Goal: Use online tool/utility

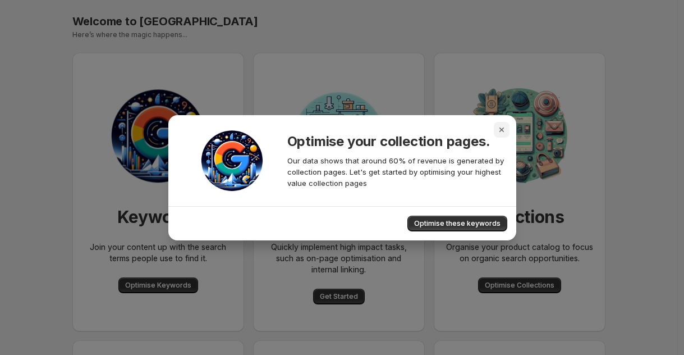
click at [500, 130] on icon "Close" at bounding box center [501, 129] width 4 height 4
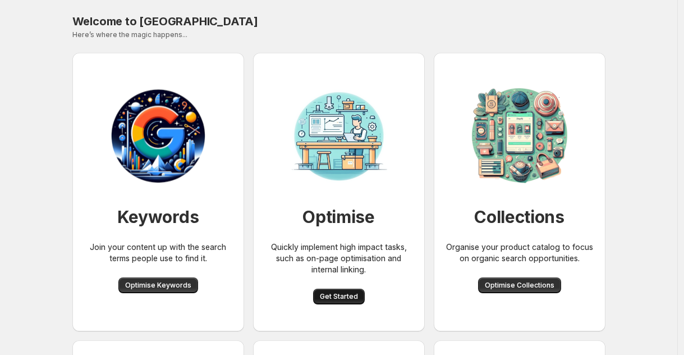
click at [342, 297] on span "Get Started" at bounding box center [339, 296] width 38 height 9
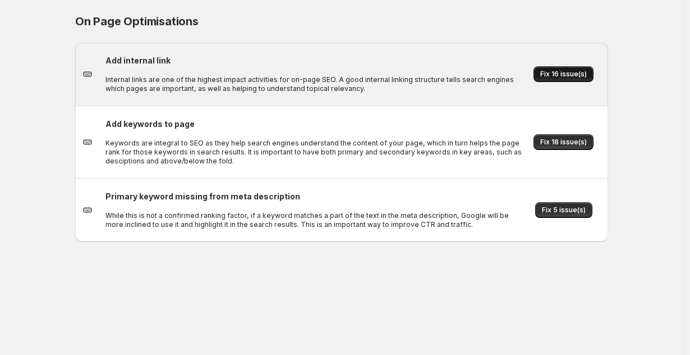
click at [543, 78] on span "Fix 16 issue(s)" at bounding box center [563, 74] width 47 height 9
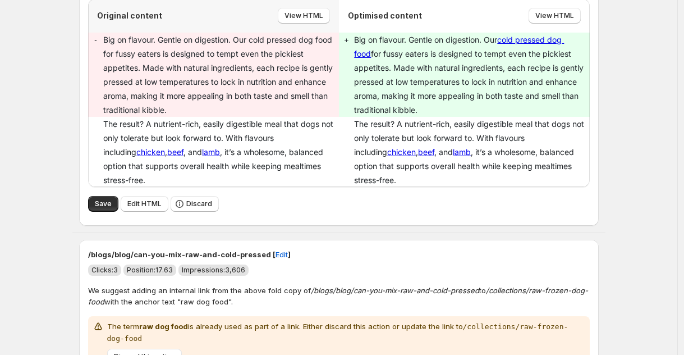
scroll to position [4116, 0]
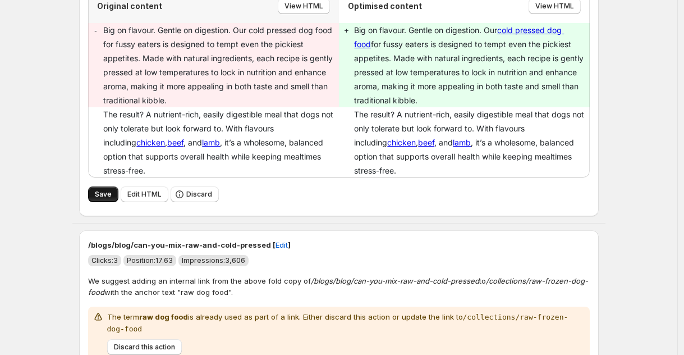
click at [113, 196] on button "Save" at bounding box center [103, 194] width 30 height 16
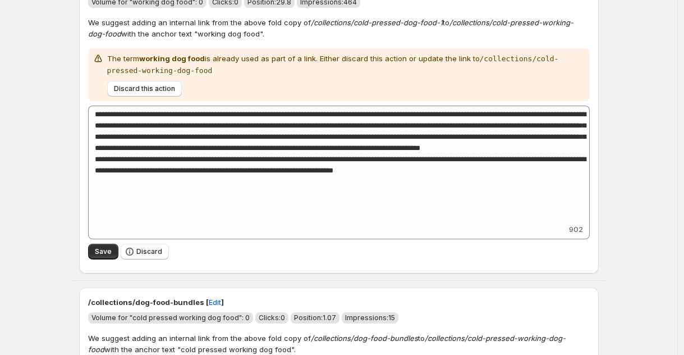
scroll to position [2634, 0]
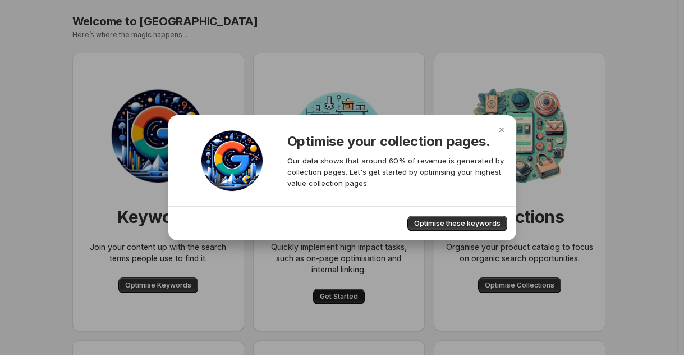
click at [348, 298] on div at bounding box center [342, 177] width 684 height 355
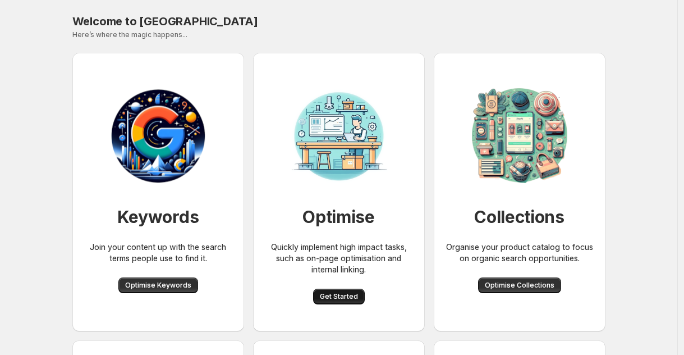
click at [348, 298] on span "Get Started" at bounding box center [339, 296] width 38 height 9
